Goal: Transaction & Acquisition: Purchase product/service

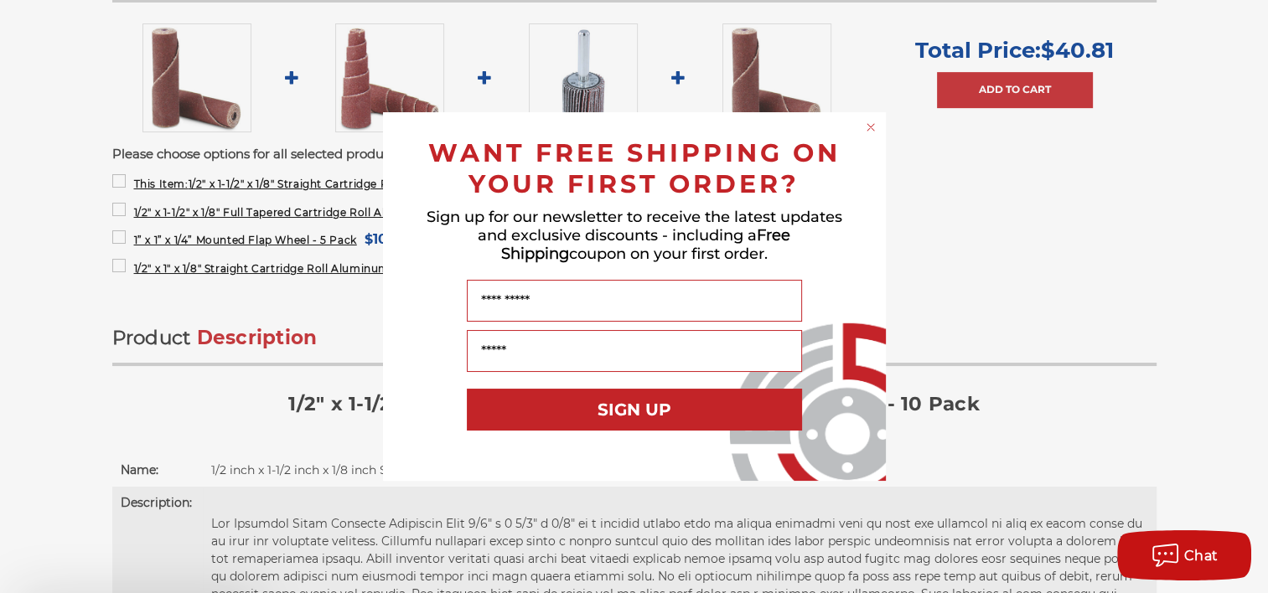
scroll to position [1006, 0]
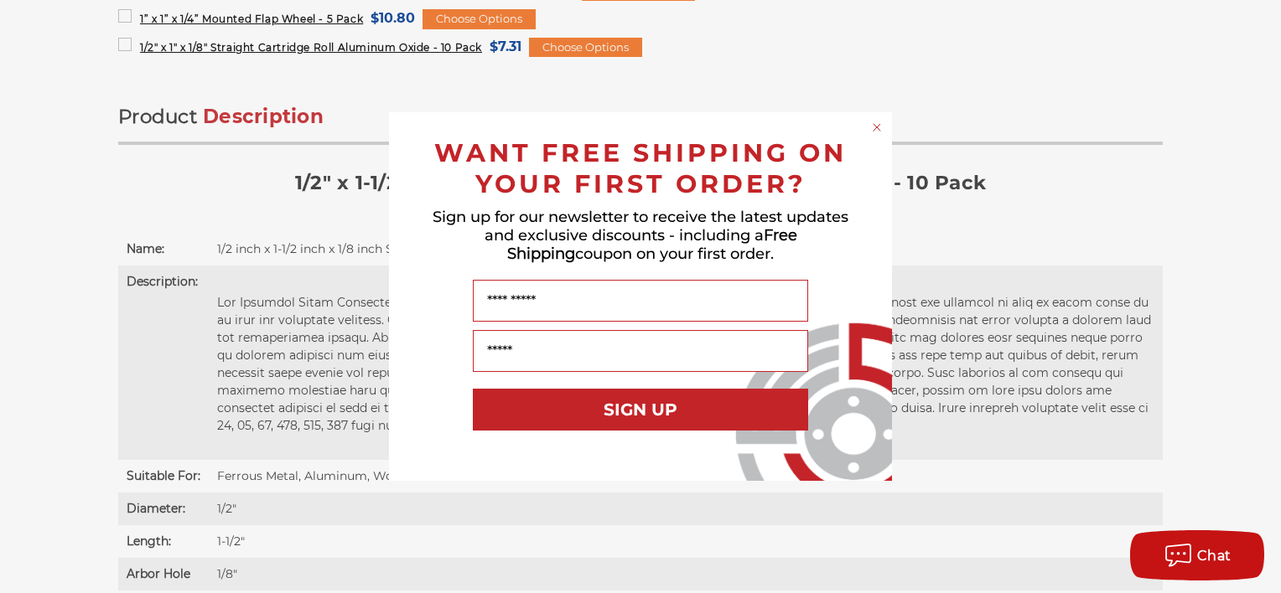
click at [873, 124] on icon "Close dialog" at bounding box center [876, 127] width 7 height 7
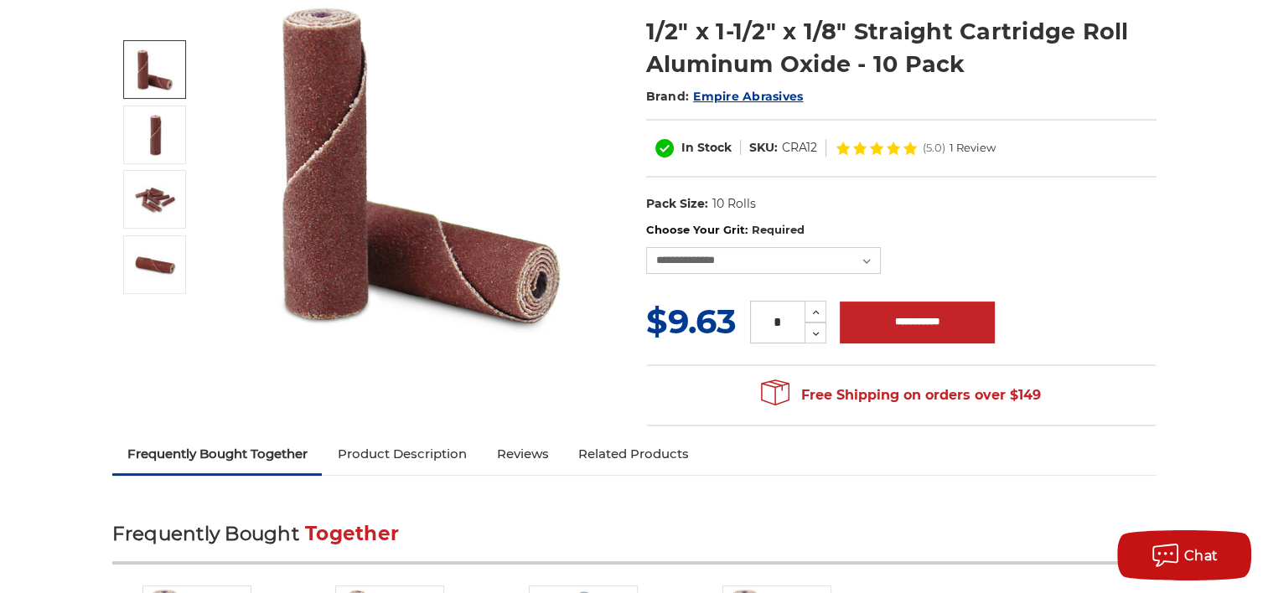
scroll to position [168, 0]
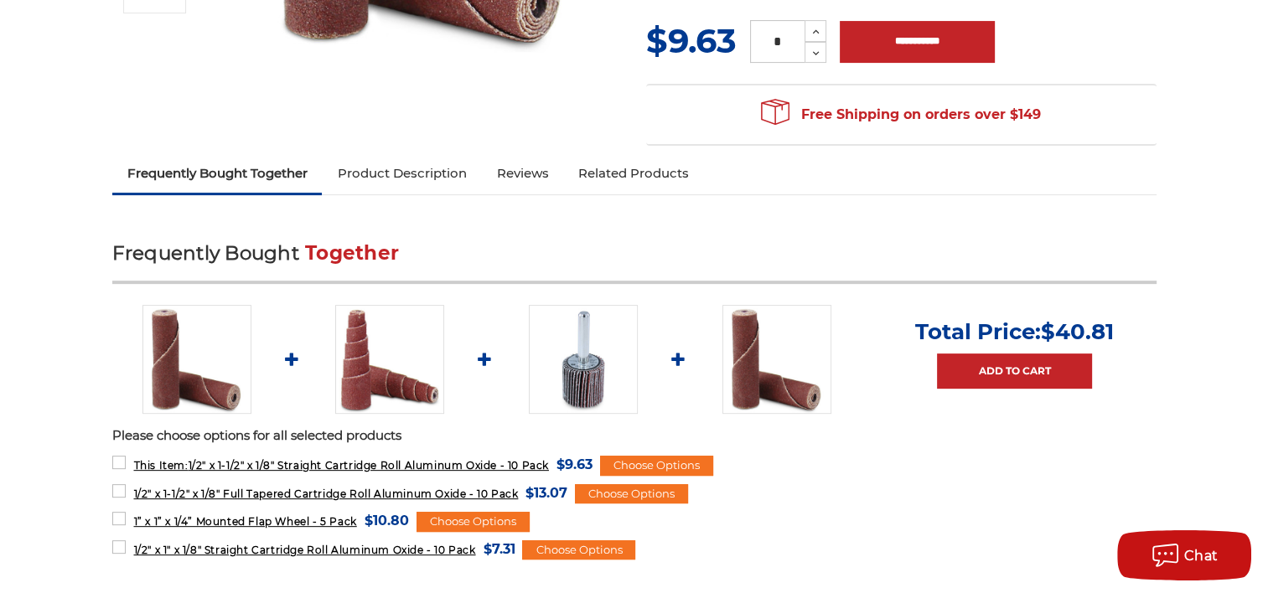
click at [399, 177] on link "Product Description" at bounding box center [401, 173] width 159 height 37
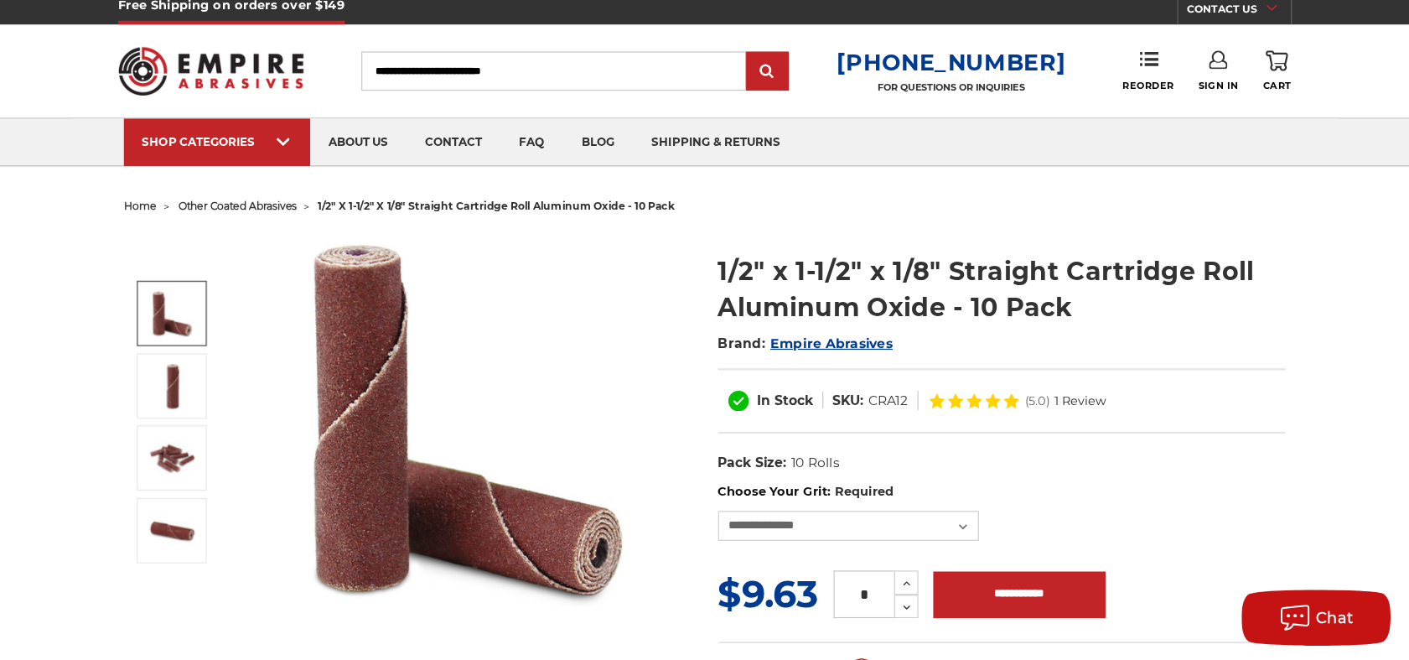
scroll to position [0, 0]
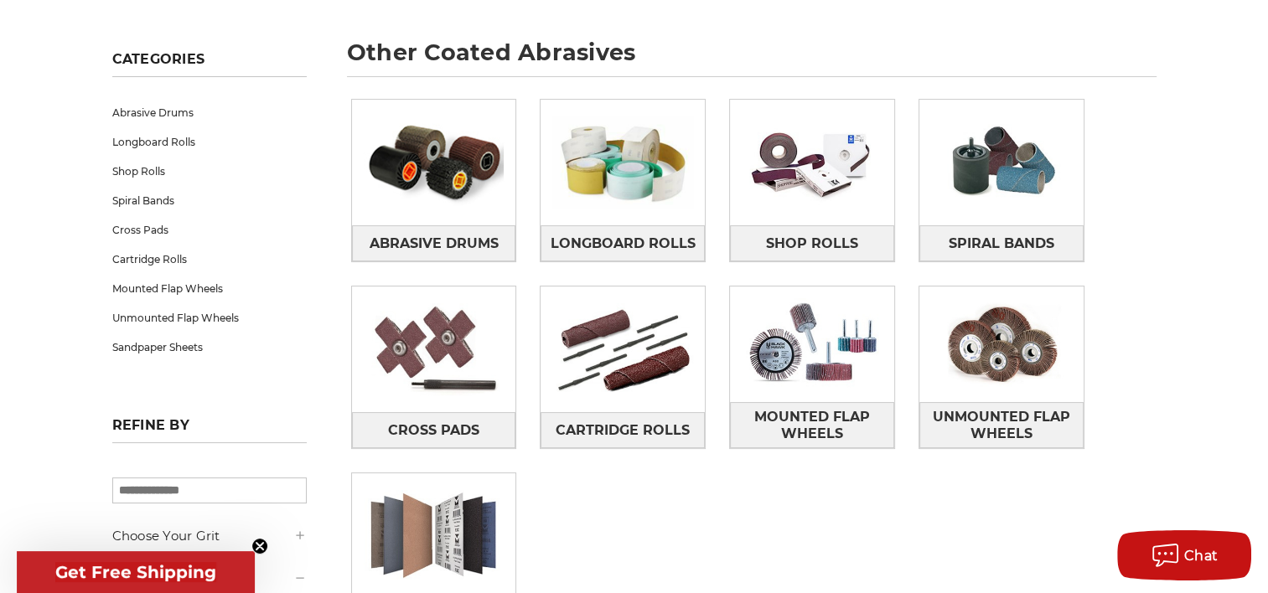
scroll to position [251, 0]
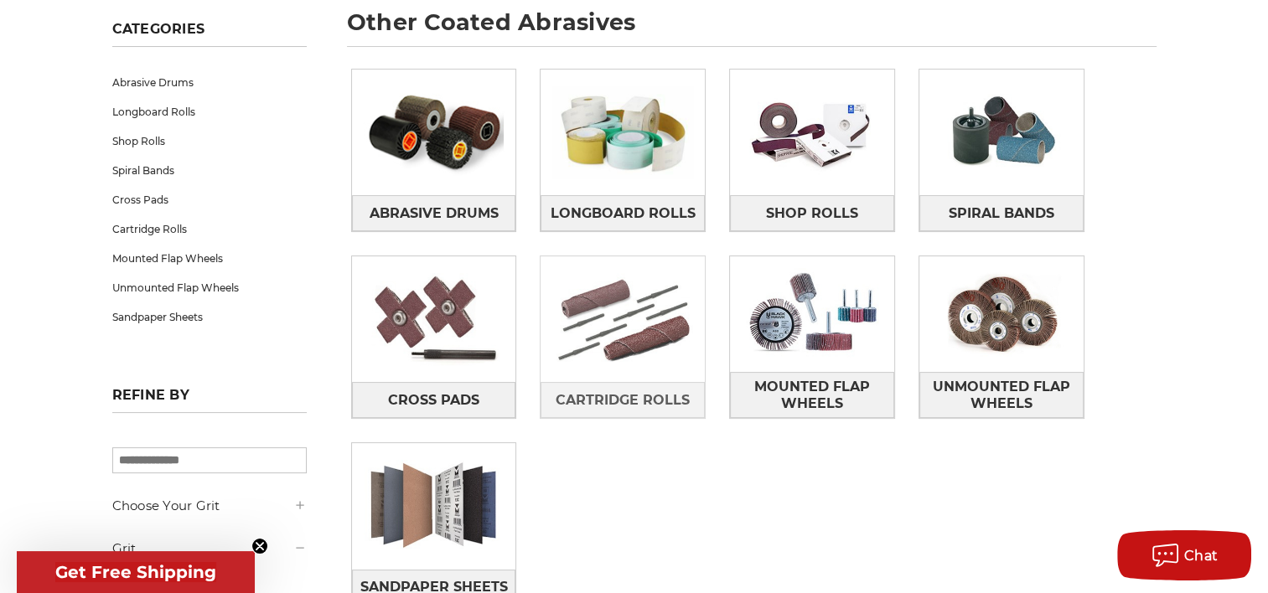
click at [582, 358] on img at bounding box center [623, 319] width 164 height 116
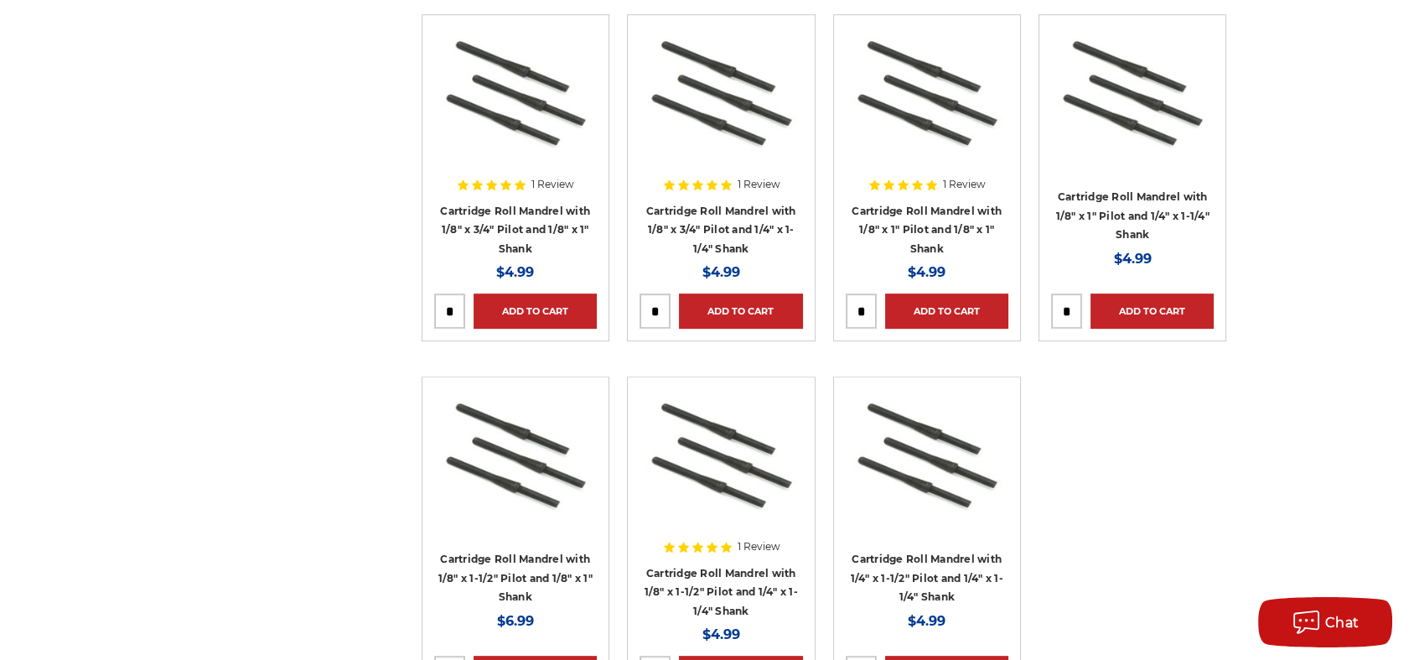
scroll to position [1462, 0]
